Goal: Navigation & Orientation: Find specific page/section

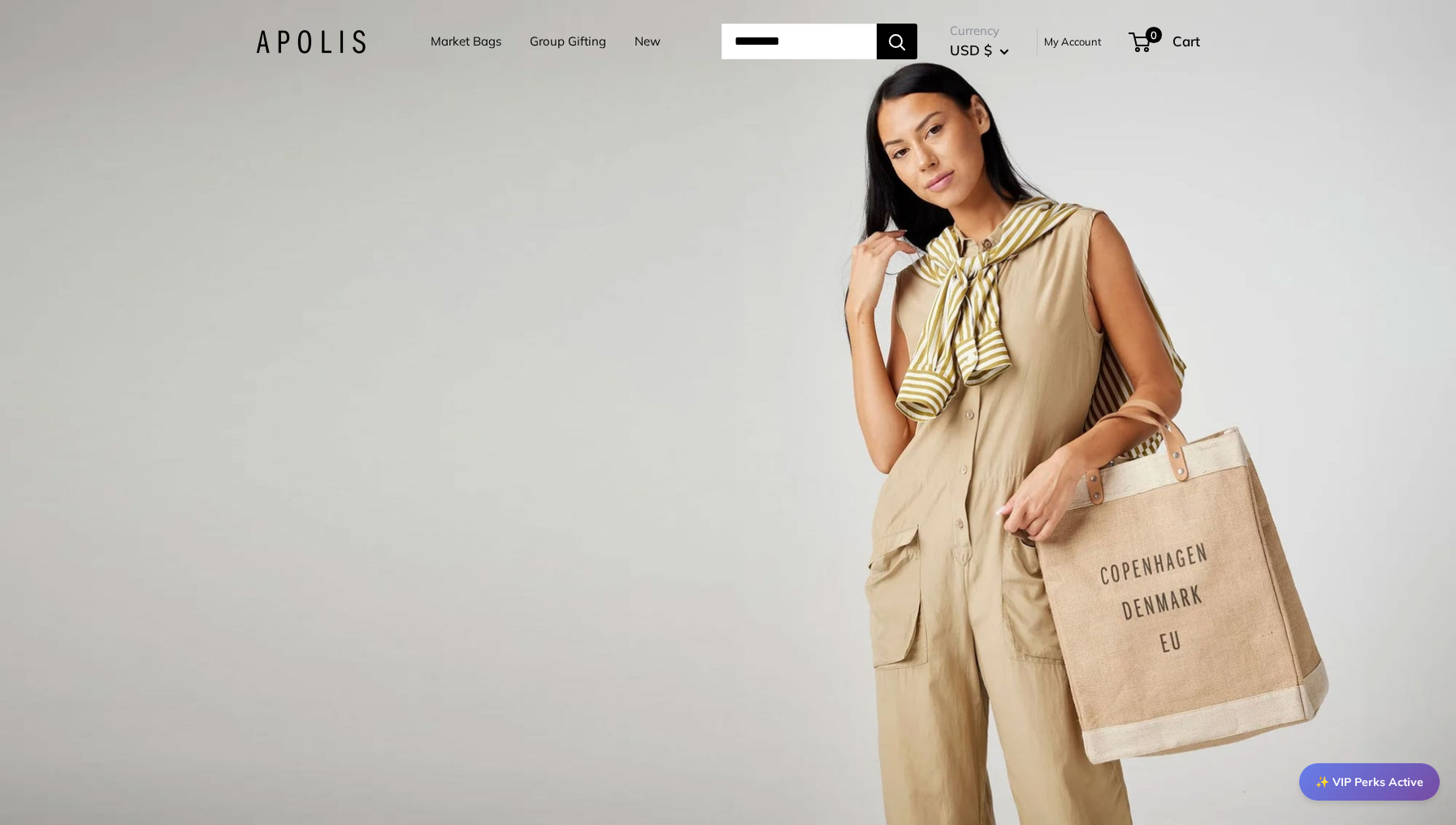
click at [591, 252] on div "1 / 3" at bounding box center [728, 412] width 1456 height 825
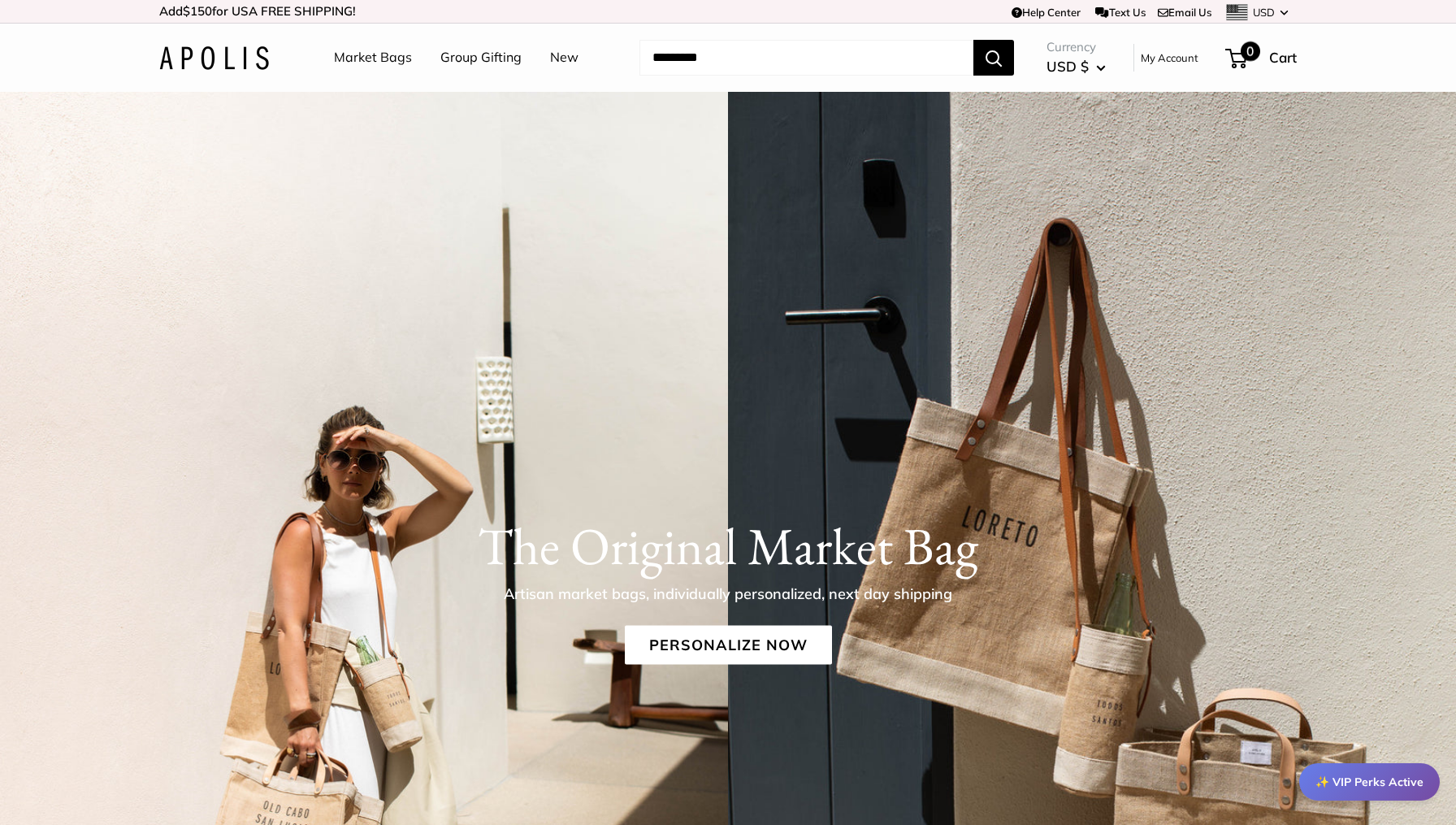
click at [1252, 58] on span "0" at bounding box center [1251, 51] width 20 height 20
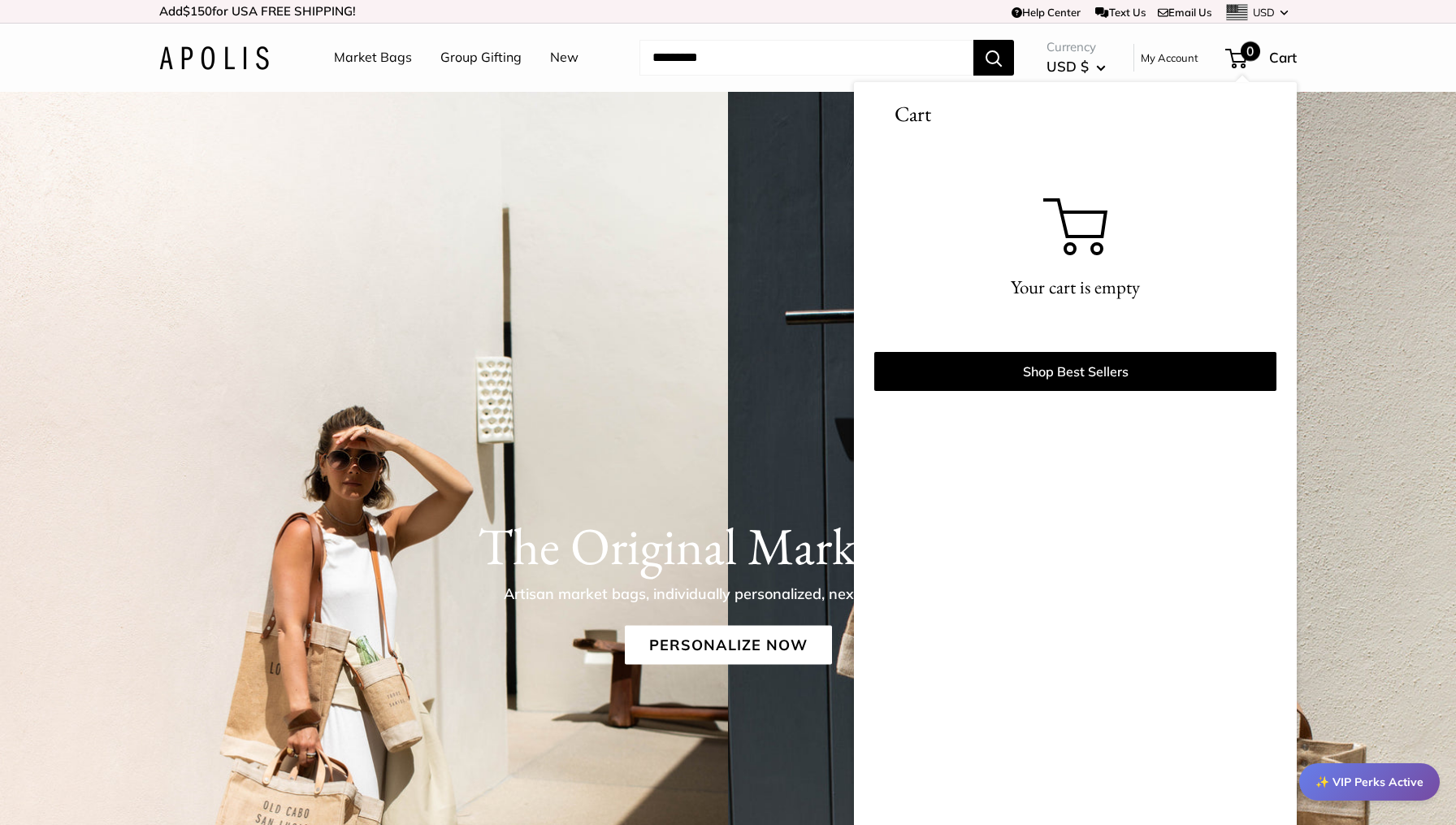
click at [709, 111] on img at bounding box center [364, 638] width 728 height 1093
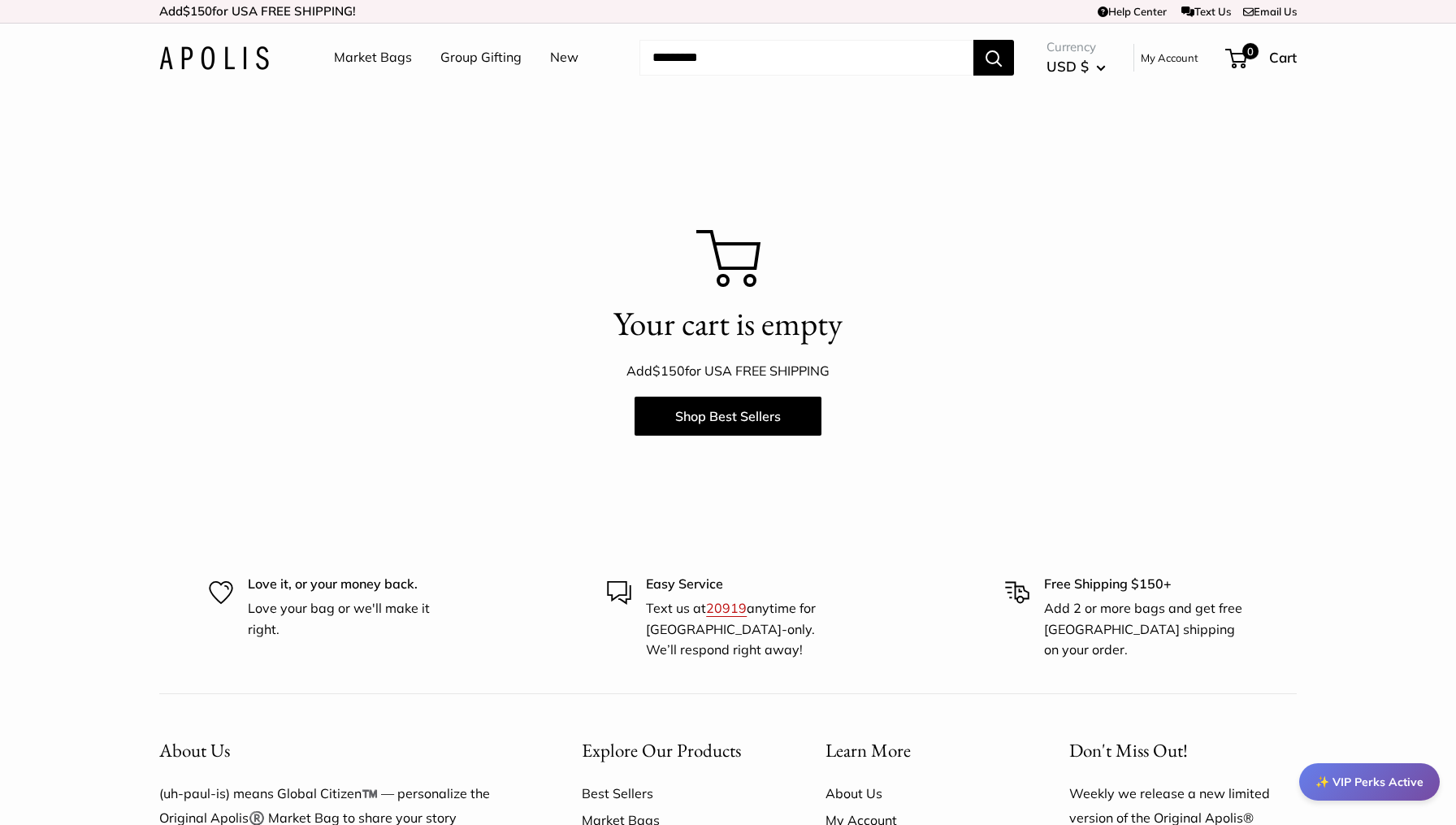
scroll to position [20, 0]
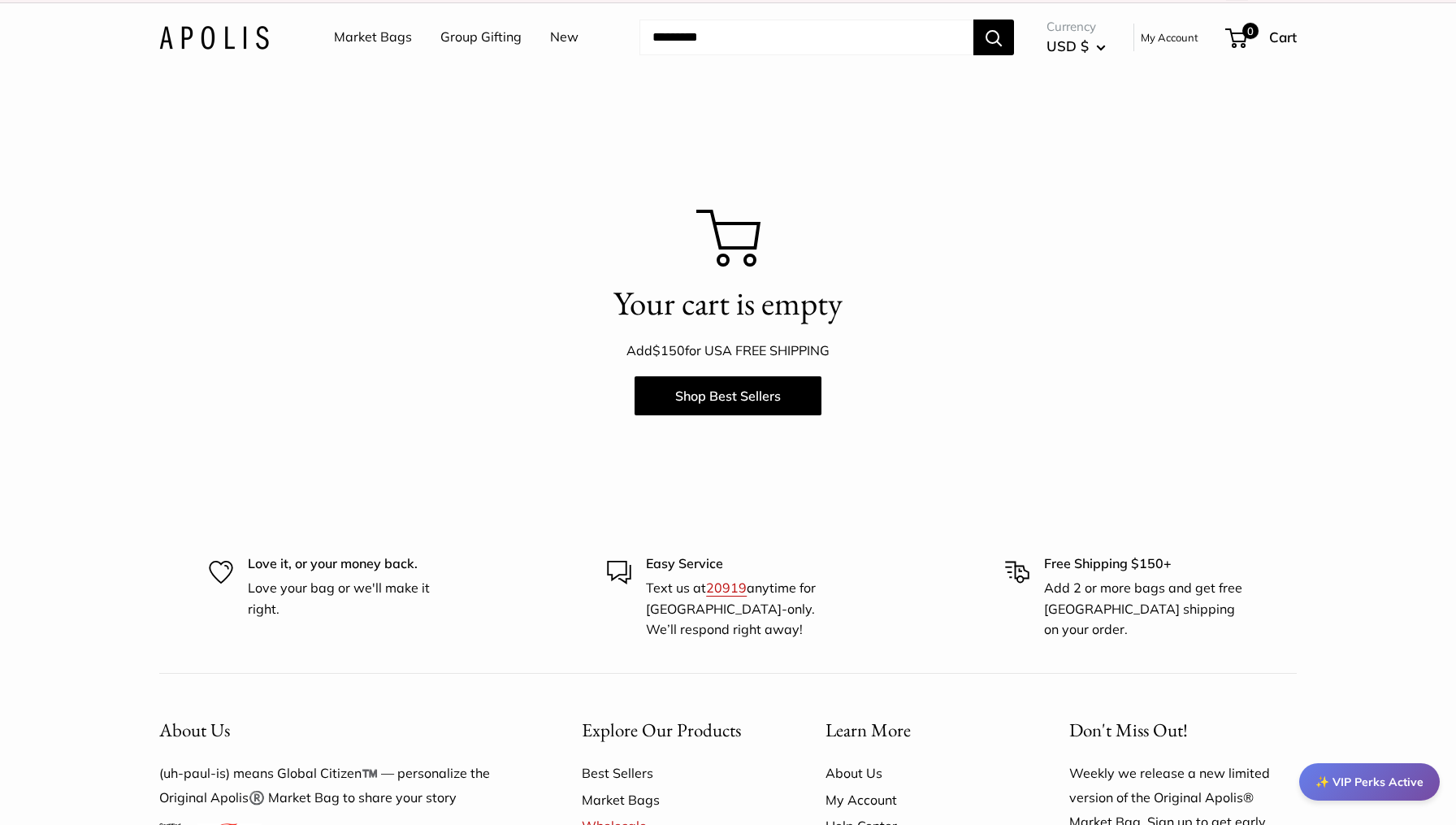
click at [1169, 40] on link "My Account" at bounding box center [1170, 38] width 58 height 20
click at [231, 29] on img at bounding box center [214, 38] width 109 height 24
click at [230, 54] on div "Market Bags Group Gifting New Need help? Text Us: 20919 hello@apolisglobal.com …" at bounding box center [728, 38] width 1138 height 52
click at [220, 47] on img at bounding box center [214, 38] width 109 height 24
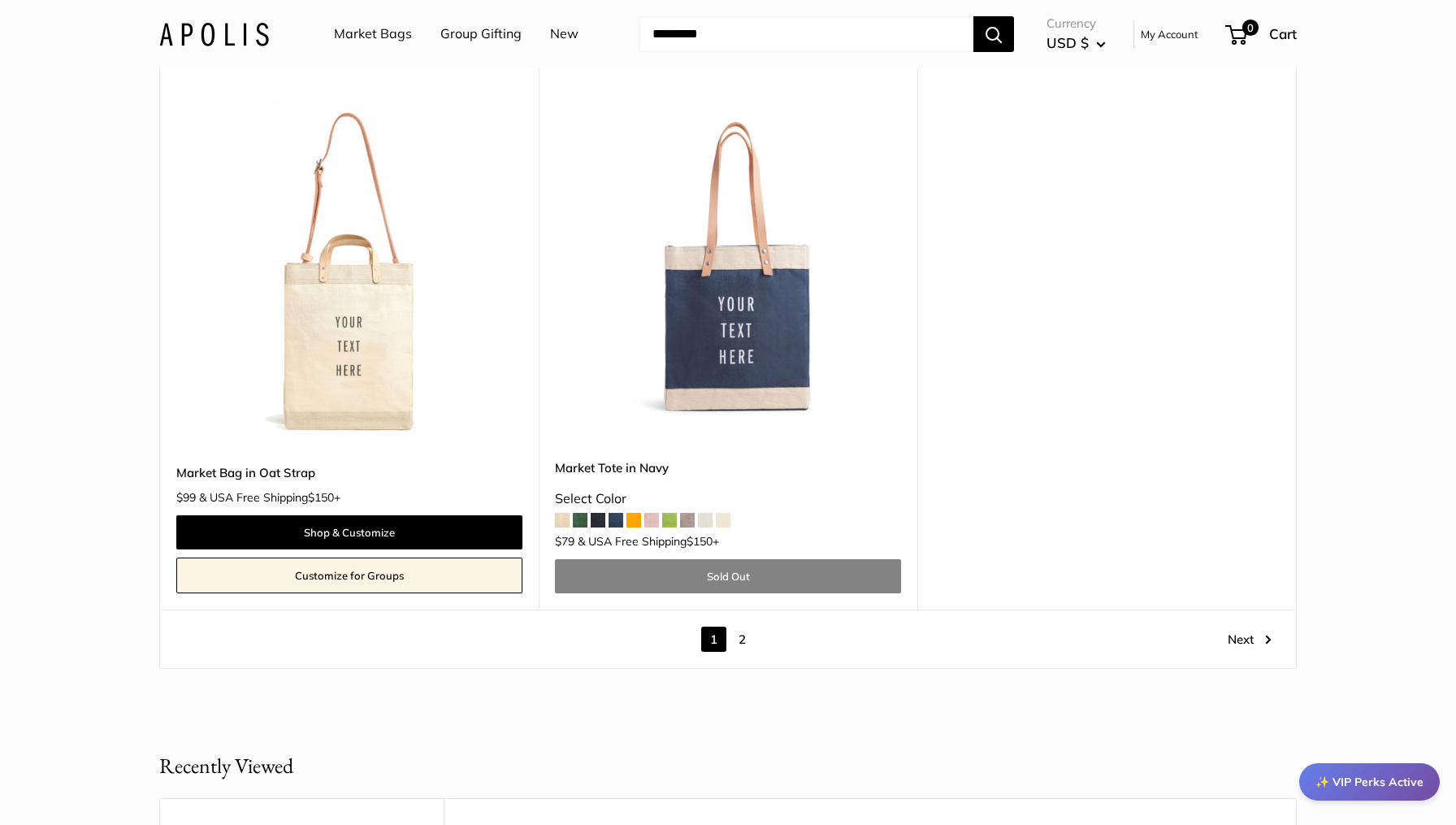
scroll to position [9090, 0]
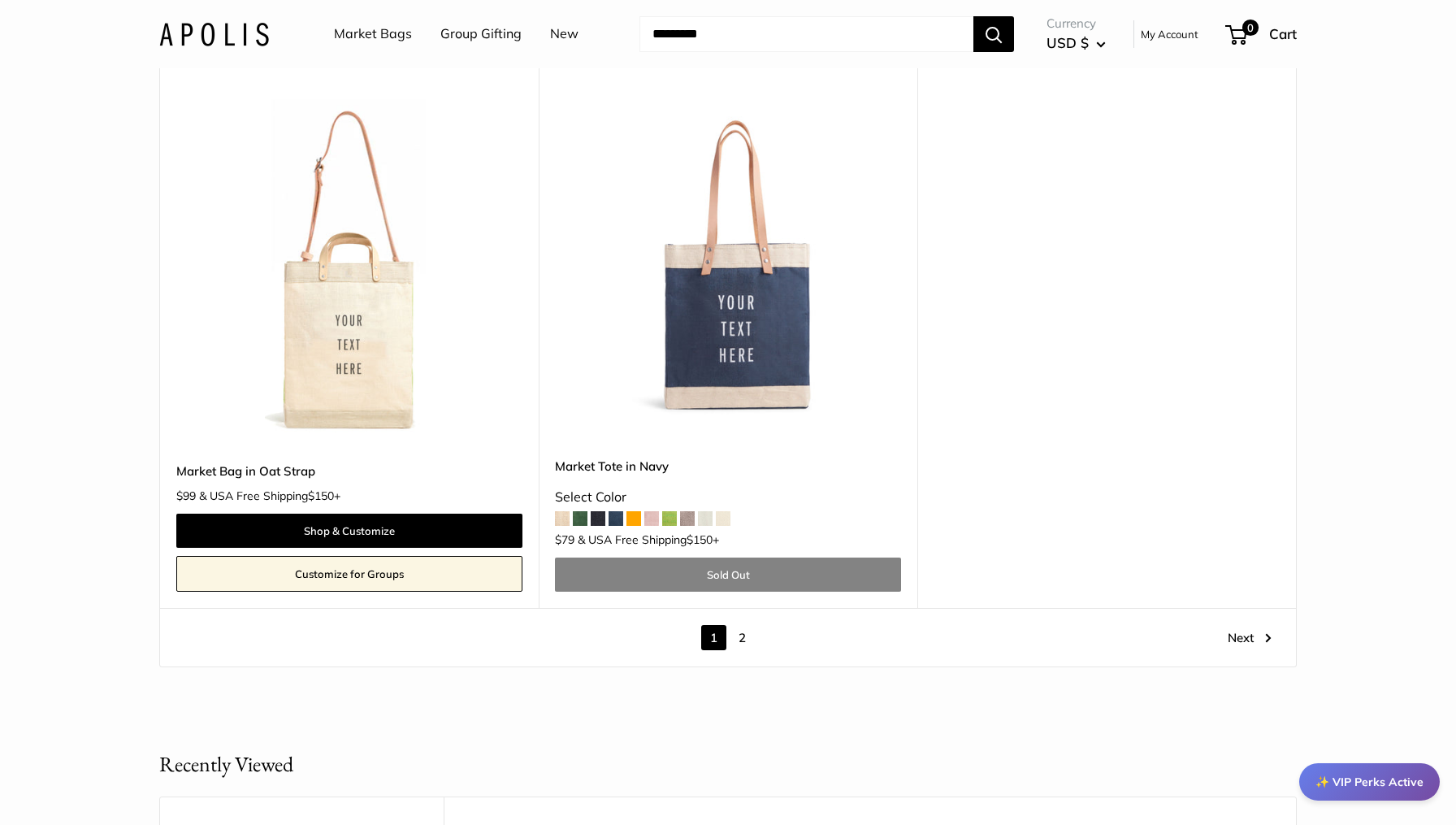
click at [1241, 625] on link "Next" at bounding box center [1250, 637] width 44 height 25
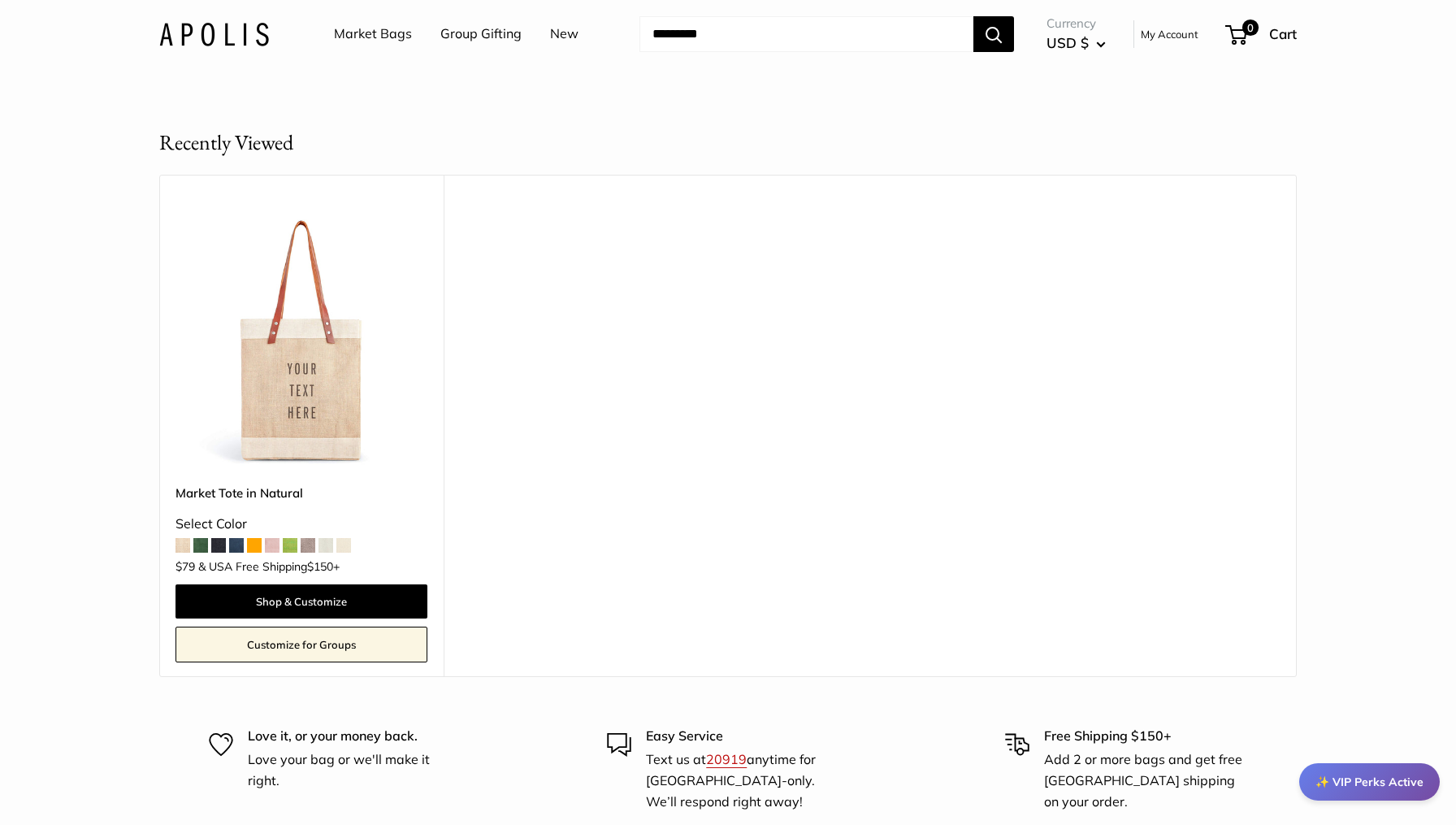
scroll to position [2051, 0]
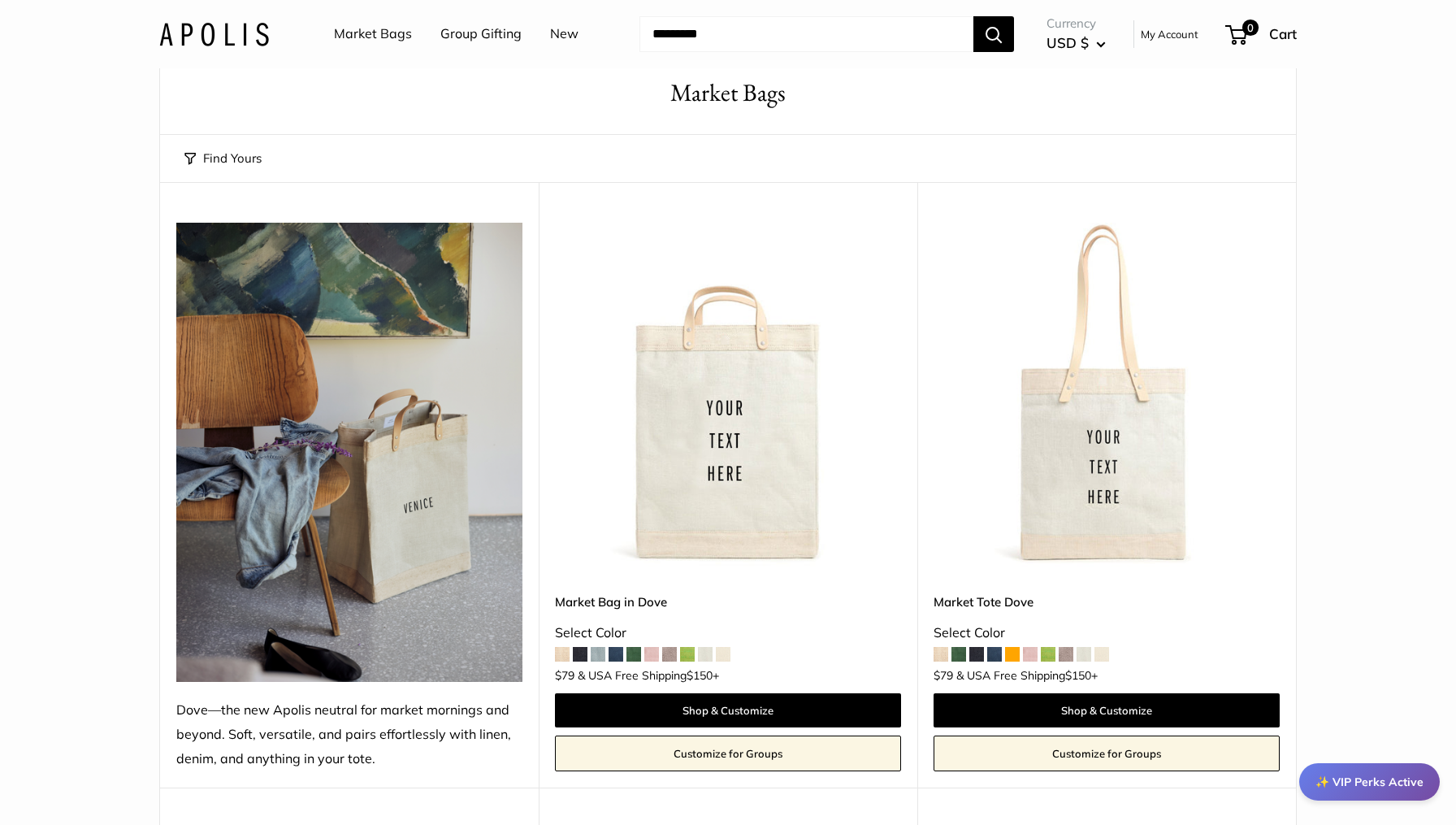
scroll to position [74, 0]
